Goal: Find specific page/section

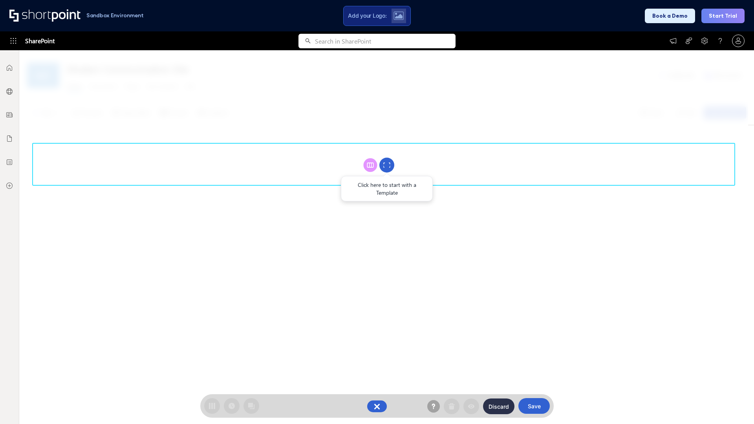
click at [387, 165] on circle at bounding box center [387, 165] width 15 height 15
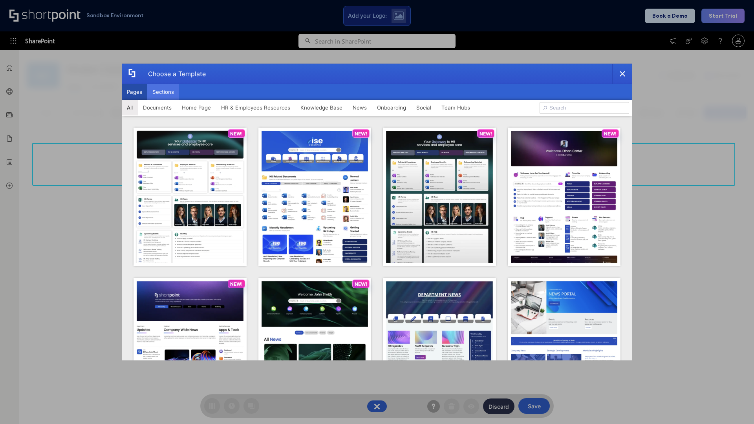
click at [163, 92] on button "Sections" at bounding box center [163, 92] width 32 height 16
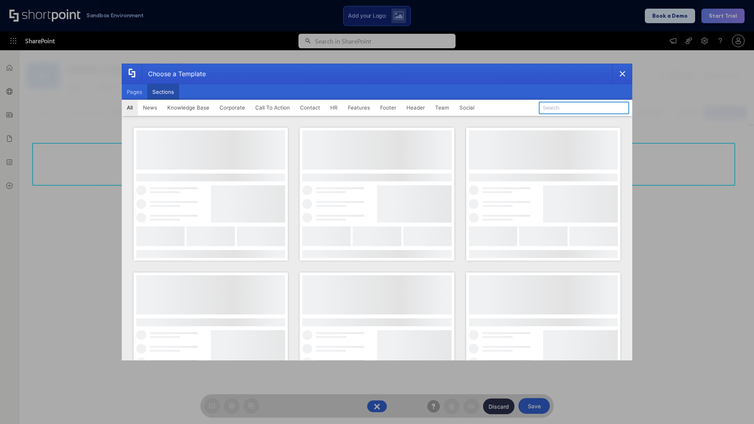
type input "Events"
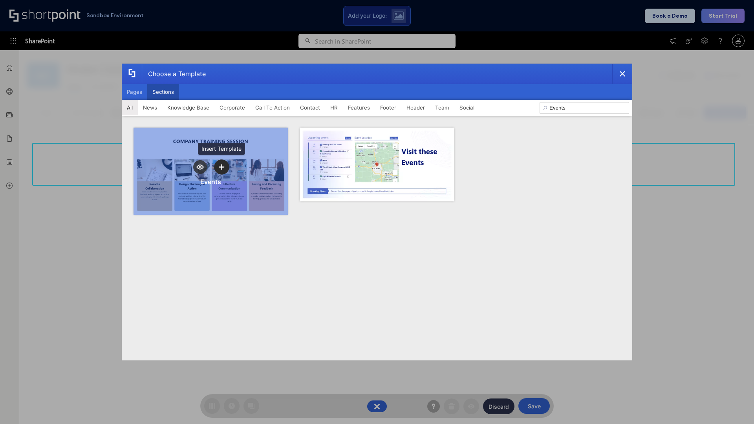
click at [222, 167] on icon "template selector" at bounding box center [222, 168] width 6 height 6
